Goal: Check status: Check status

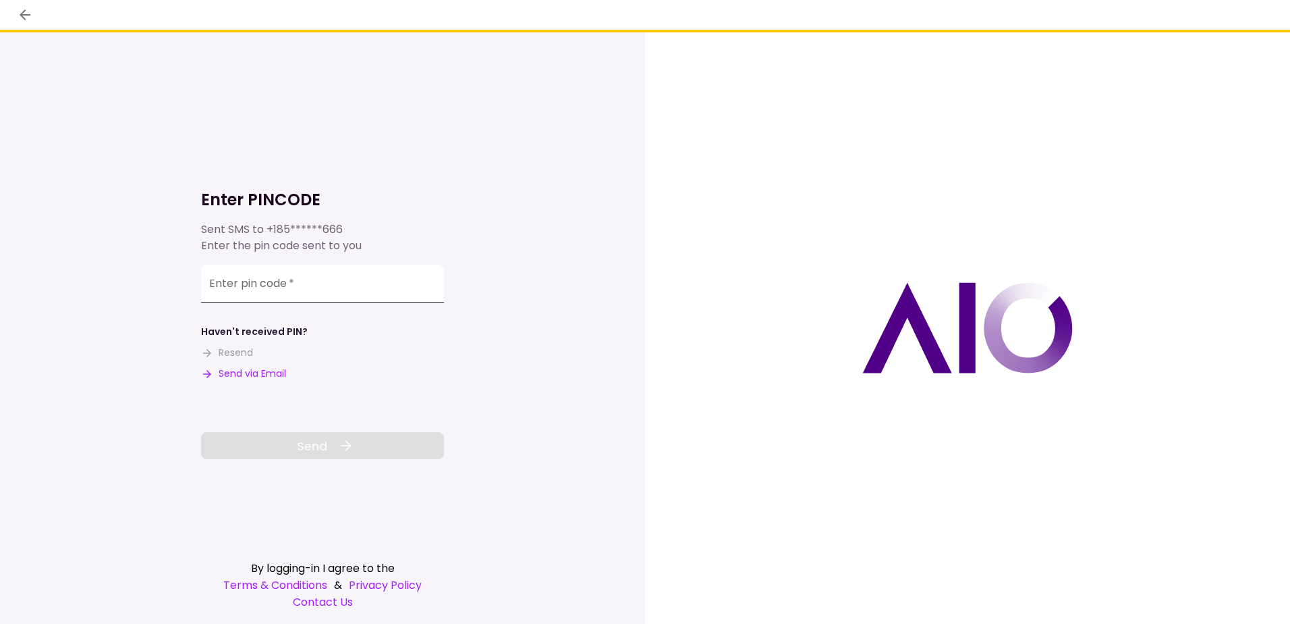
click at [410, 289] on input "Enter pin code   *" at bounding box center [322, 284] width 243 height 38
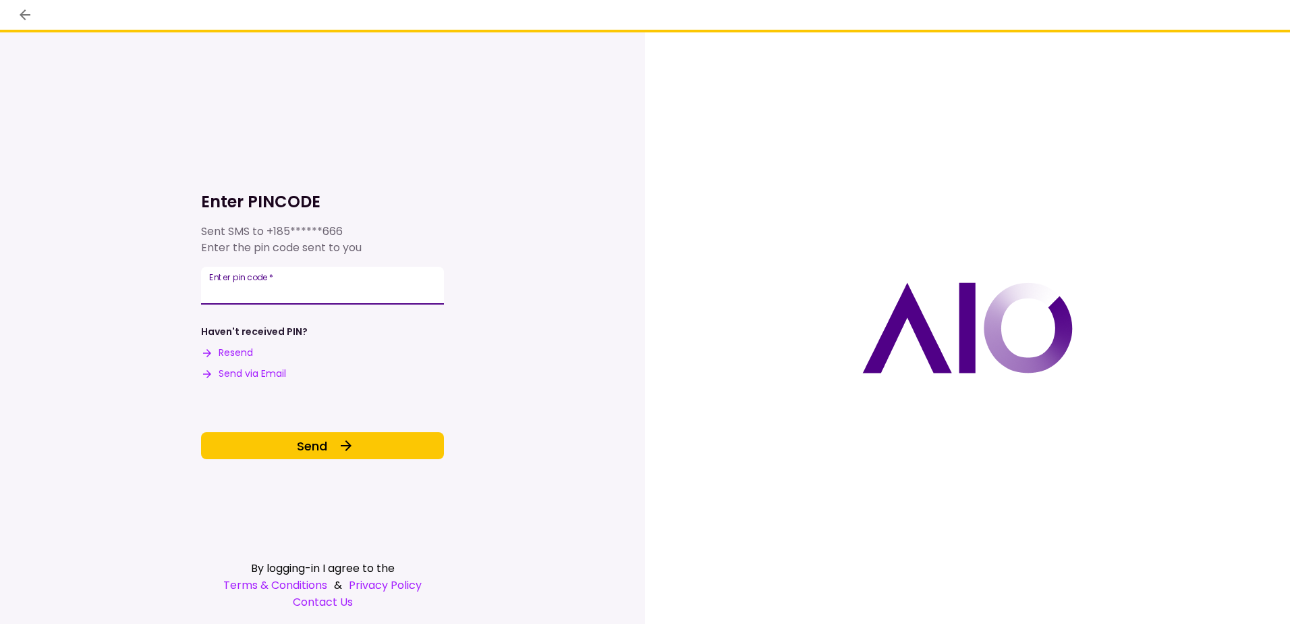
type input "******"
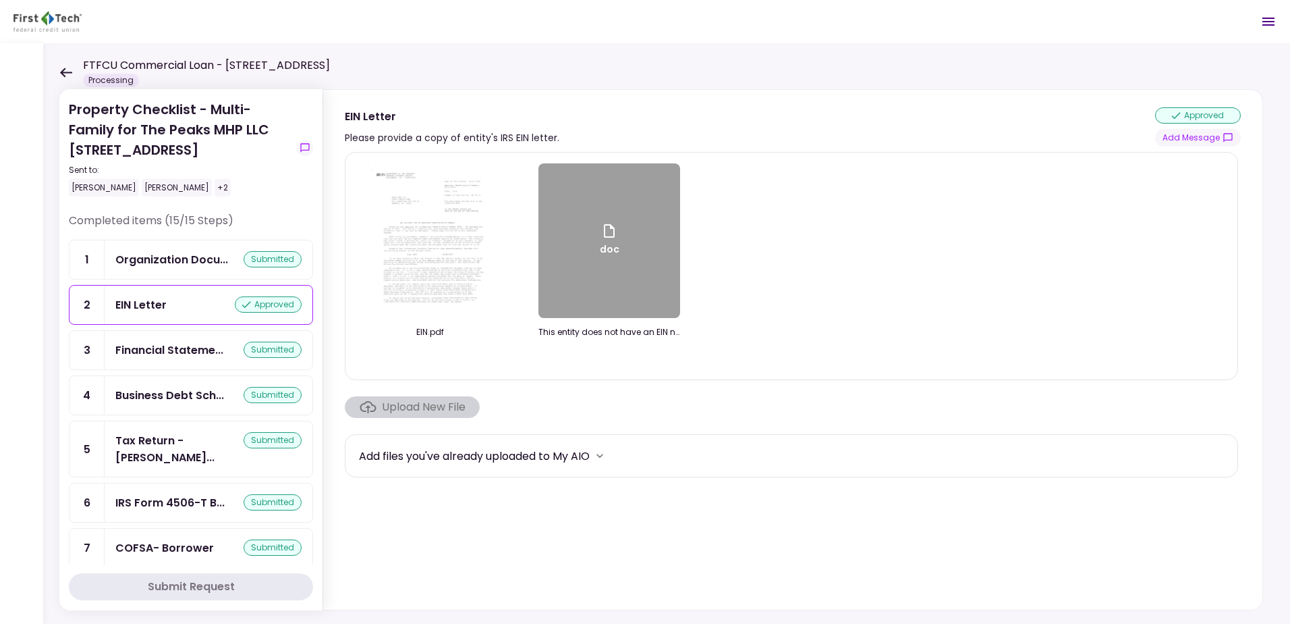
click at [60, 70] on icon at bounding box center [65, 72] width 13 height 10
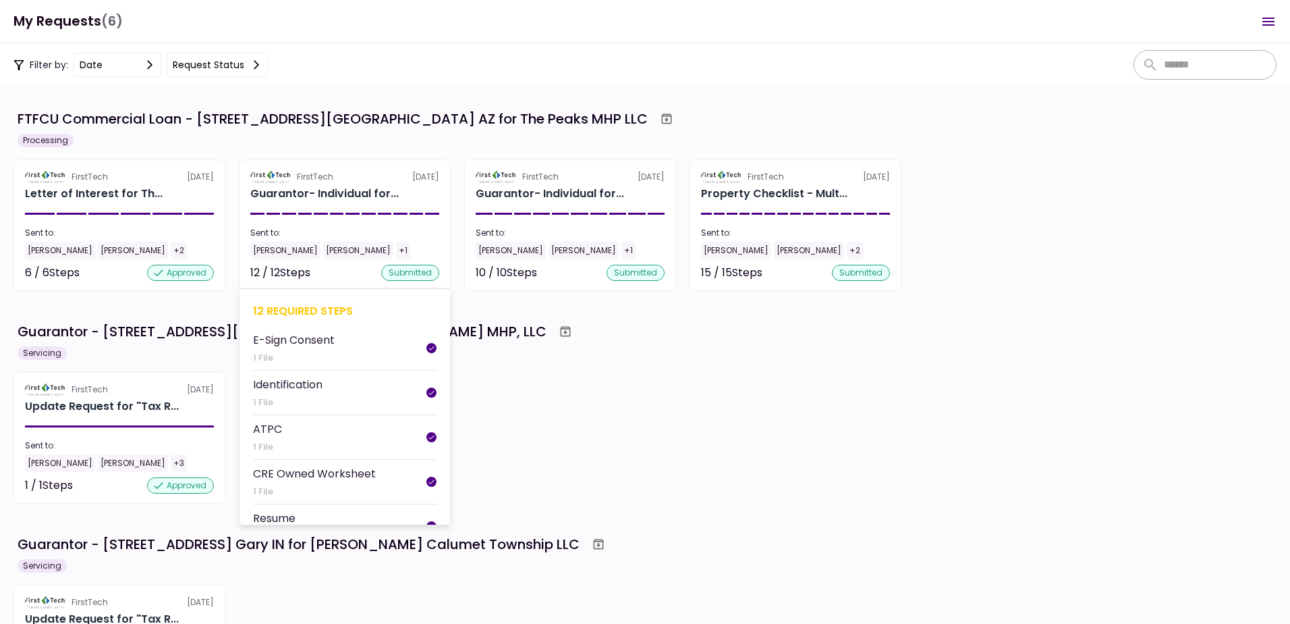
click at [339, 204] on section "FirstTech [DATE] Guarantor- Individual for... Sent to: [PERSON_NAME] [PERSON_NA…" at bounding box center [345, 225] width 212 height 132
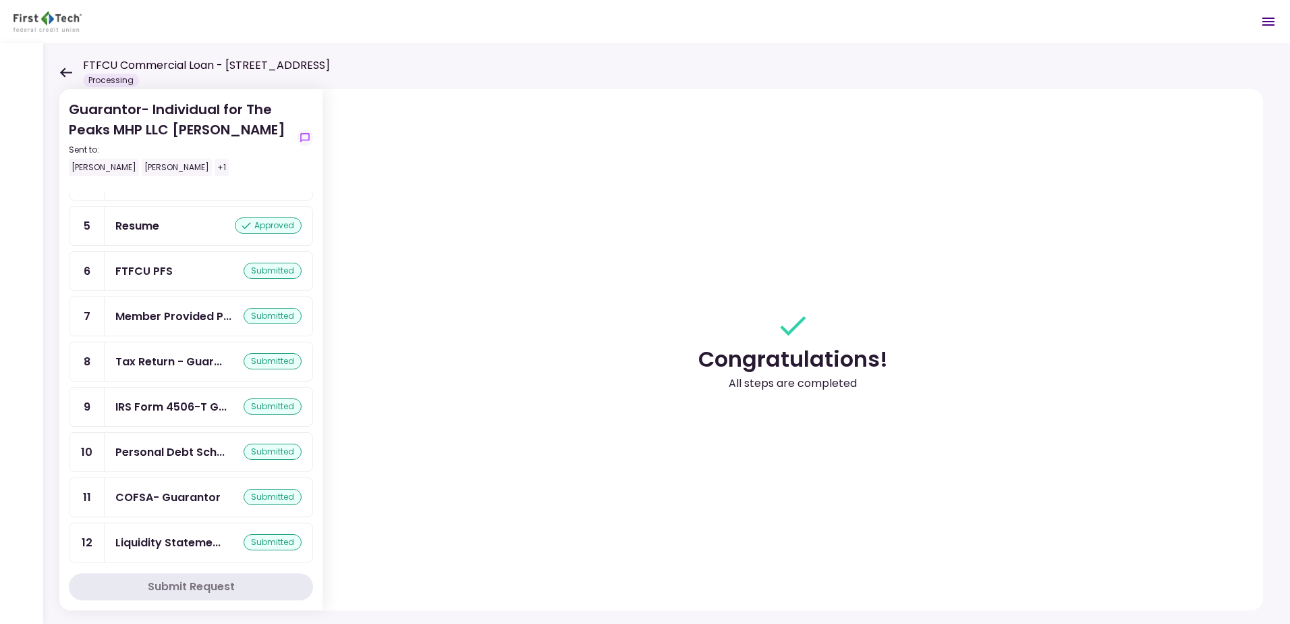
scroll to position [202, 0]
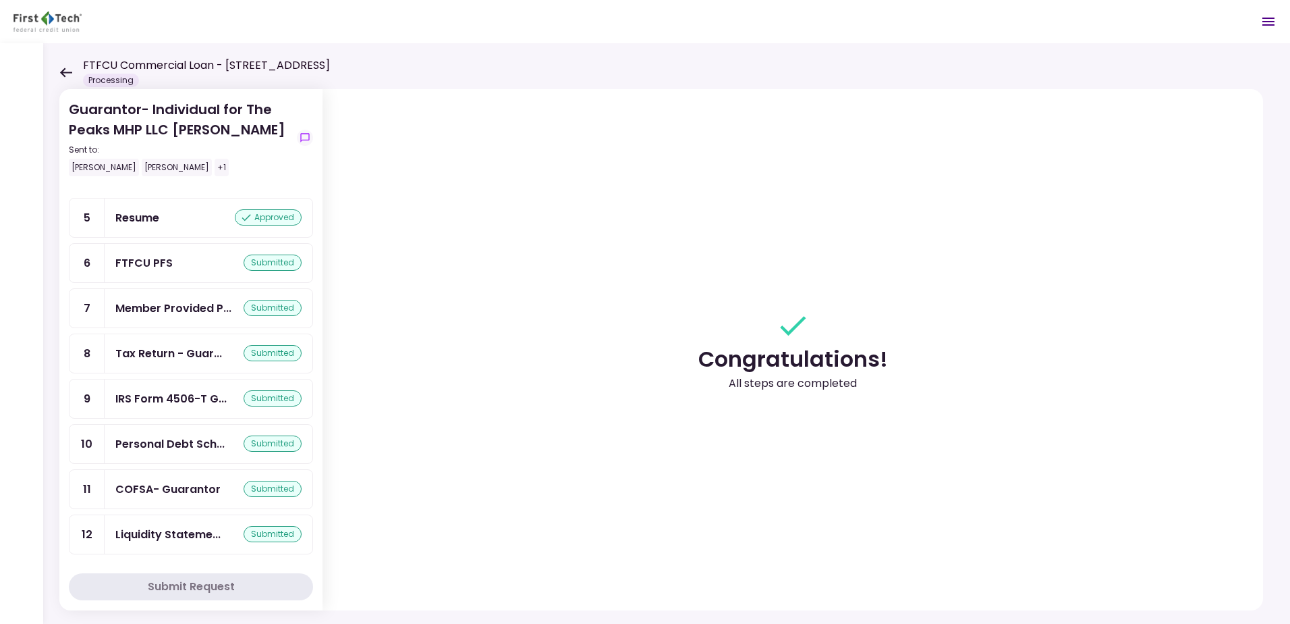
click at [263, 353] on div "submitted" at bounding box center [273, 353] width 58 height 16
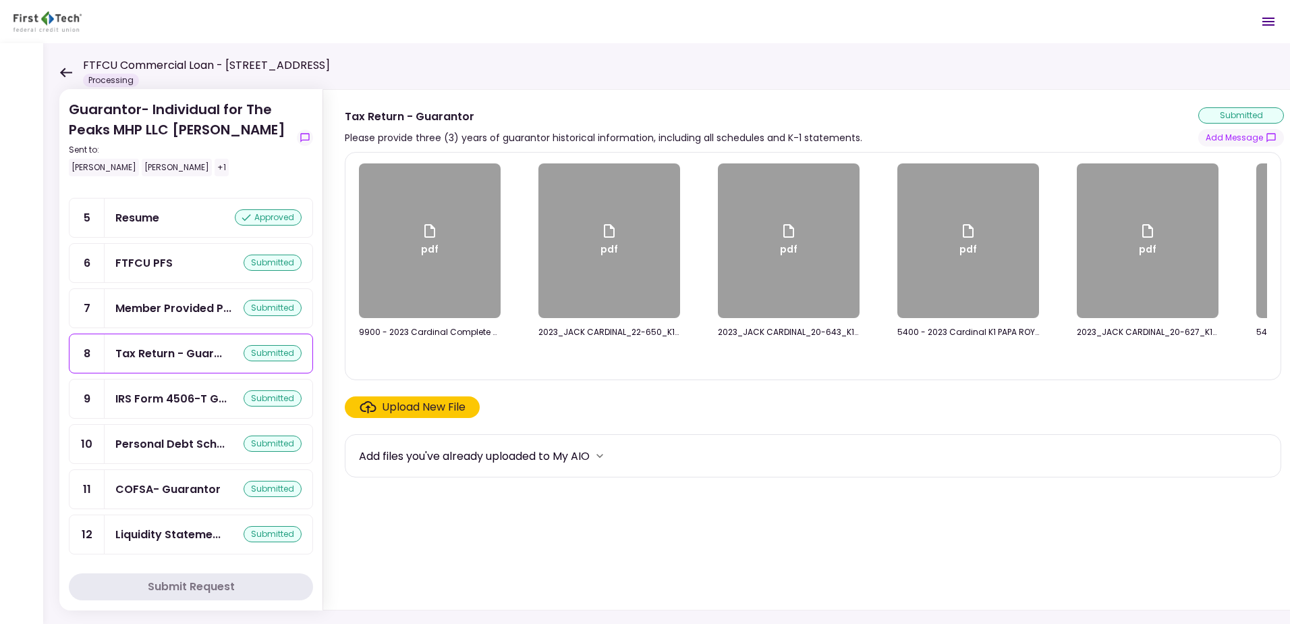
click at [402, 405] on div "Upload New File" at bounding box center [424, 407] width 84 height 16
click at [0, 0] on input "Upload New File" at bounding box center [0, 0] width 0 height 0
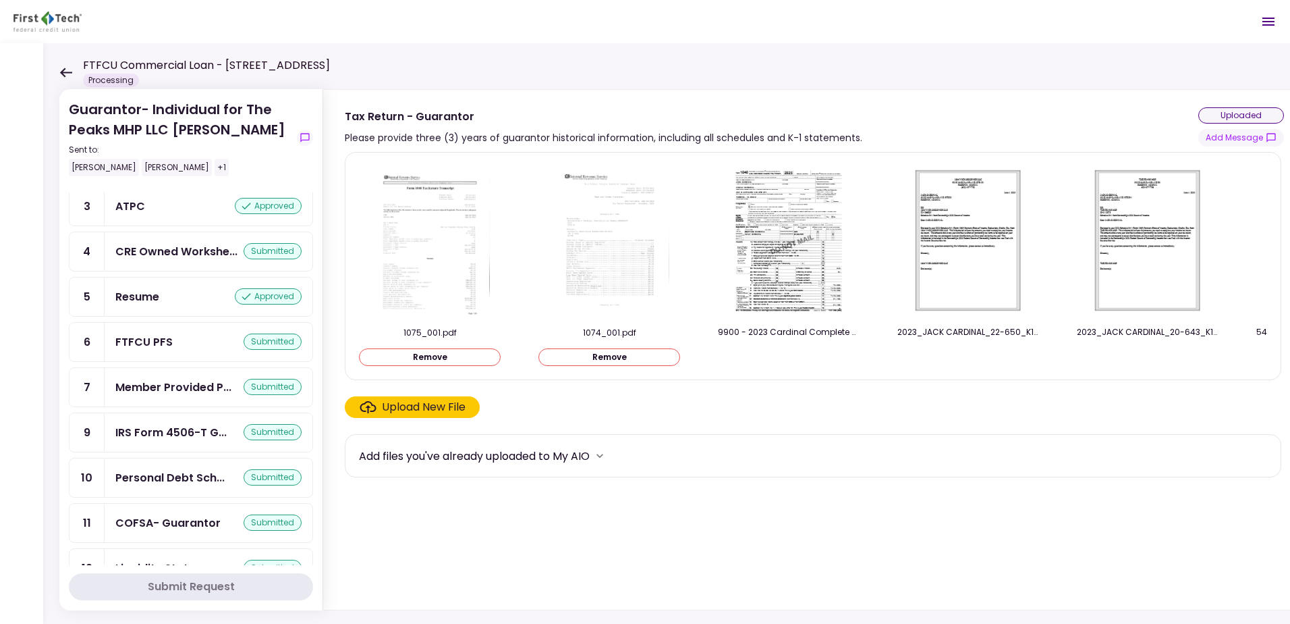
scroll to position [238, 0]
